Goal: Task Accomplishment & Management: Complete application form

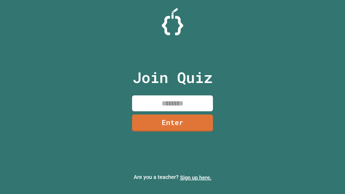
click at [196, 178] on link "Sign up here." at bounding box center [196, 178] width 32 height 6
